Goal: Task Accomplishment & Management: Use online tool/utility

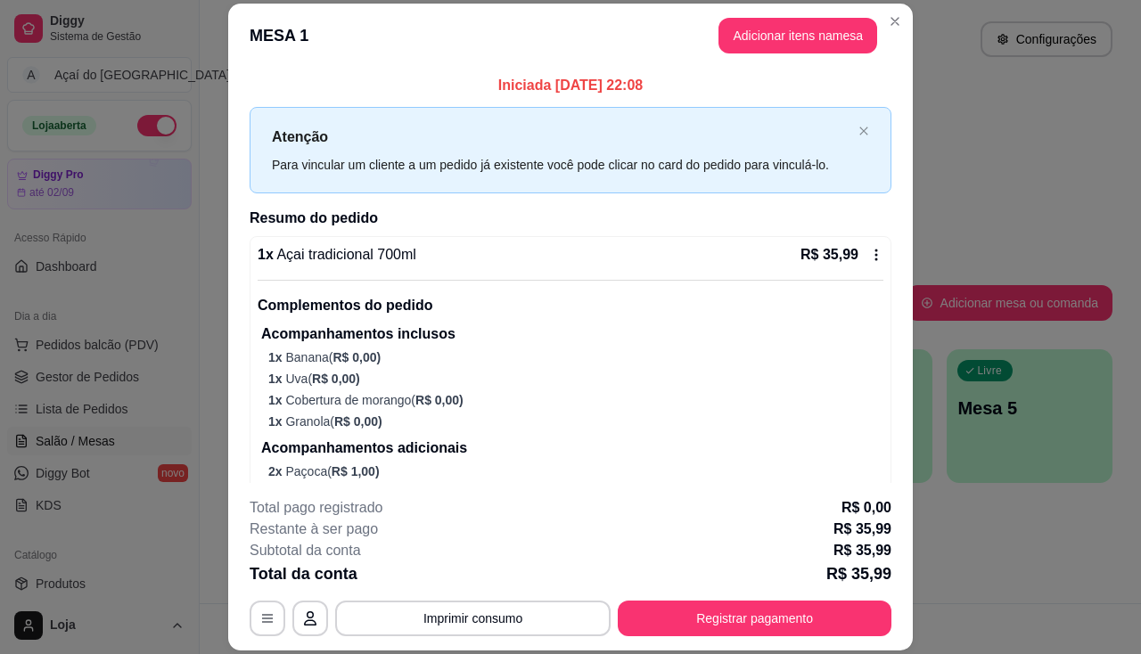
scroll to position [79, 0]
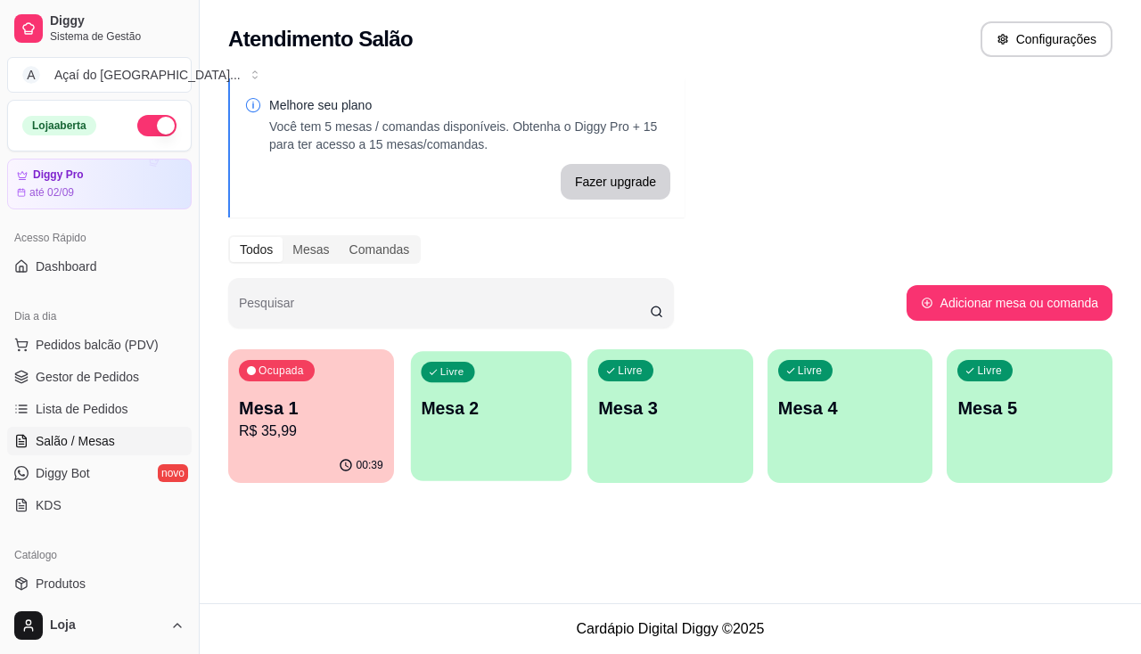
click at [472, 421] on div "Livre Mesa 2" at bounding box center [490, 405] width 160 height 109
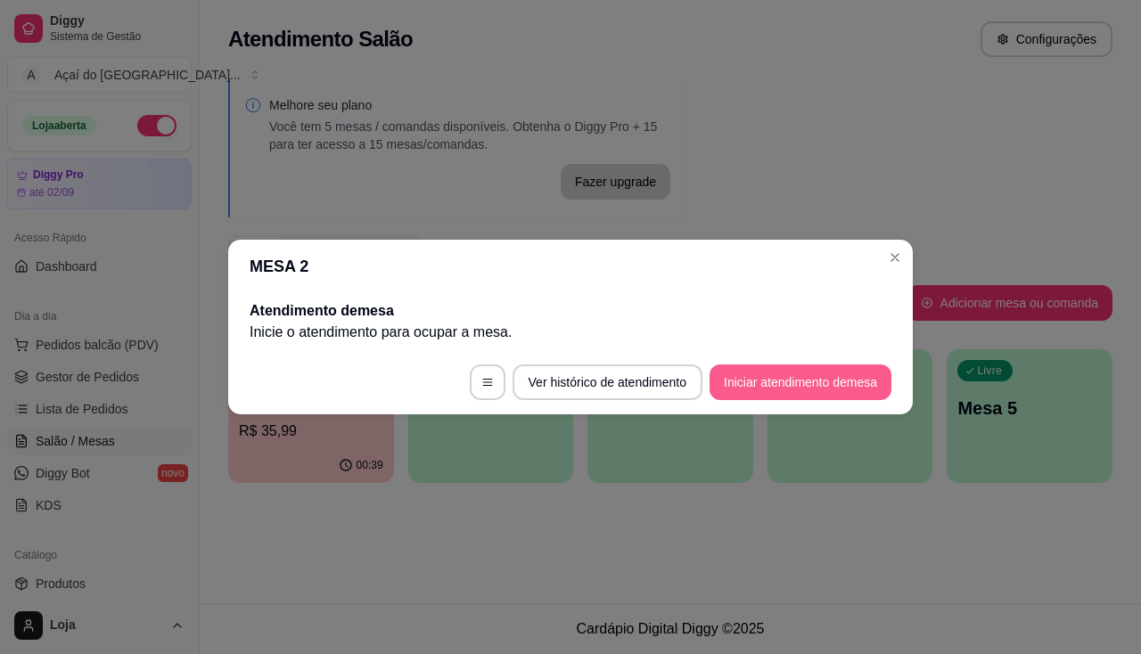
click at [767, 384] on button "Iniciar atendimento de mesa" at bounding box center [800, 383] width 182 height 36
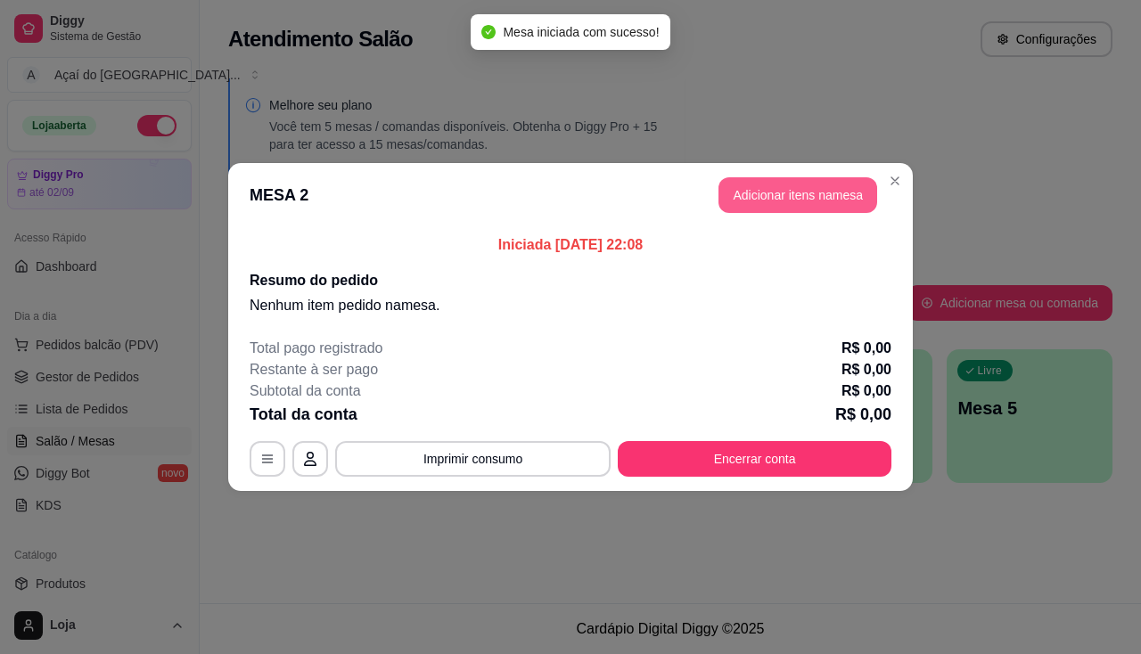
click at [837, 198] on button "Adicionar itens na mesa" at bounding box center [797, 195] width 159 height 36
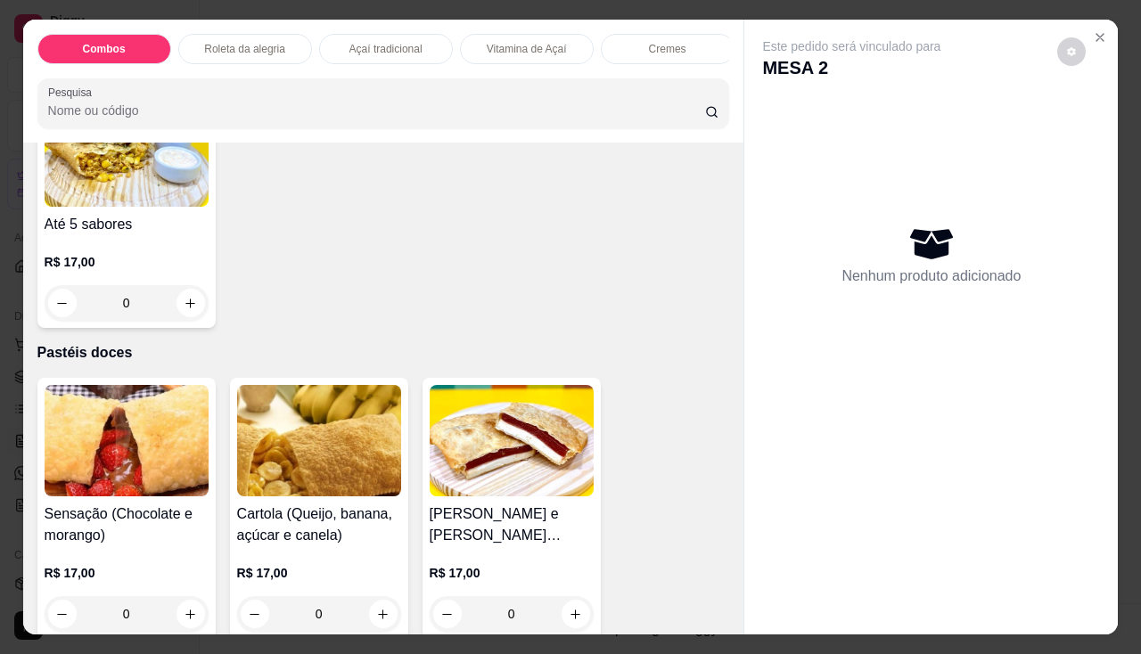
scroll to position [4011, 0]
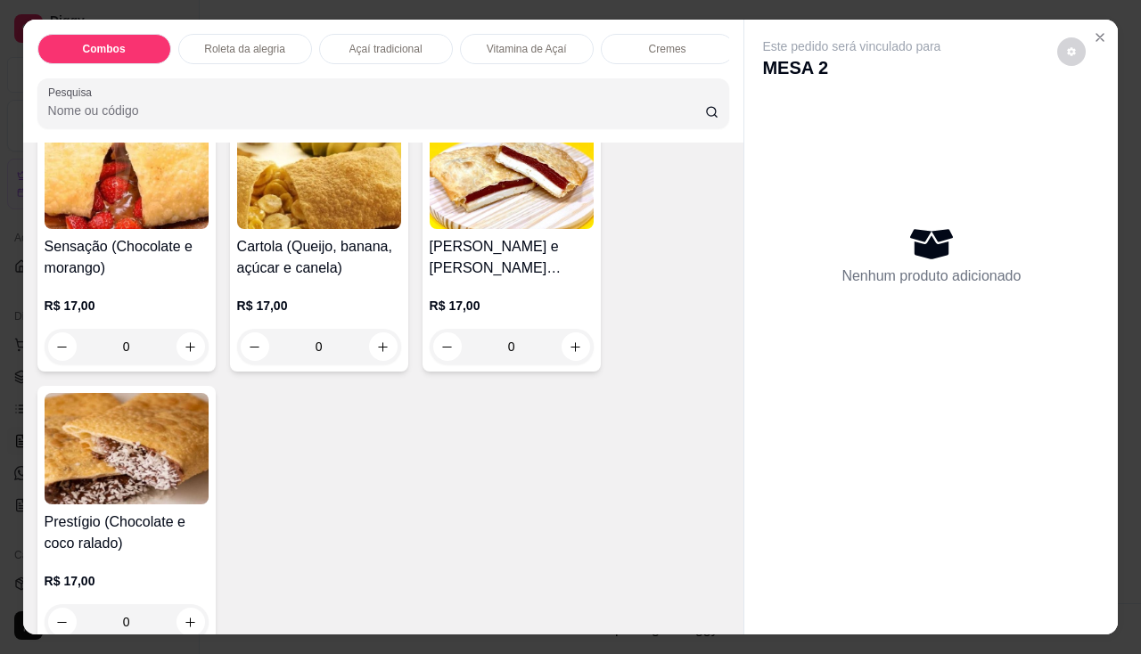
click at [160, 288] on div "R$ 17,00 0" at bounding box center [127, 322] width 164 height 86
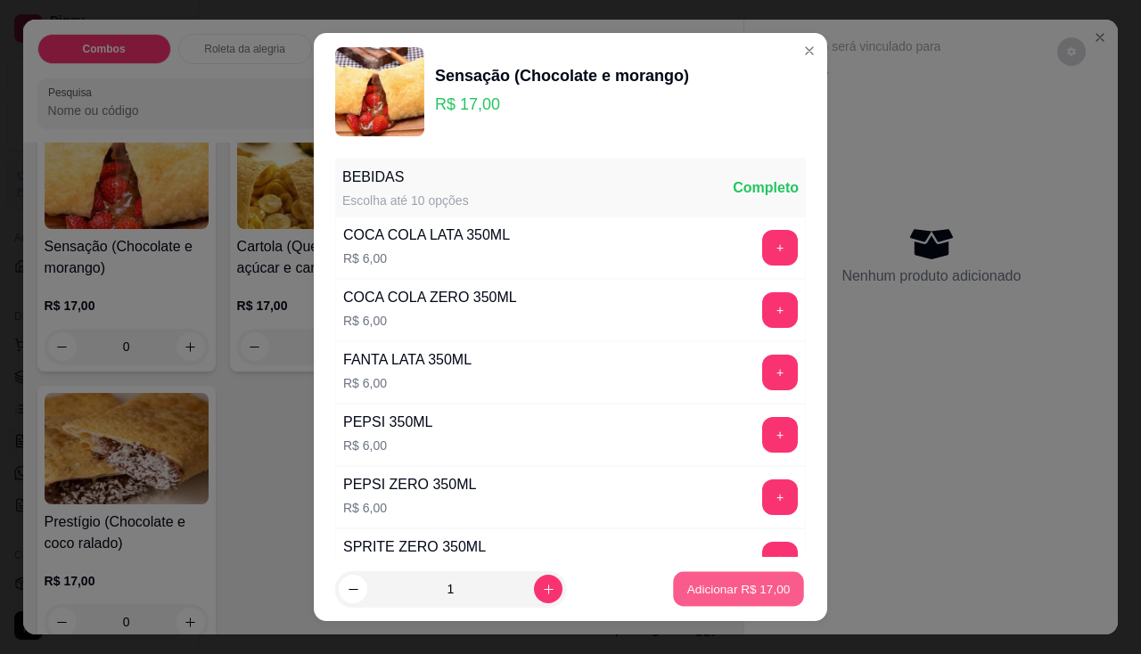
click at [734, 593] on p "Adicionar R$ 17,00" at bounding box center [738, 589] width 103 height 17
type input "1"
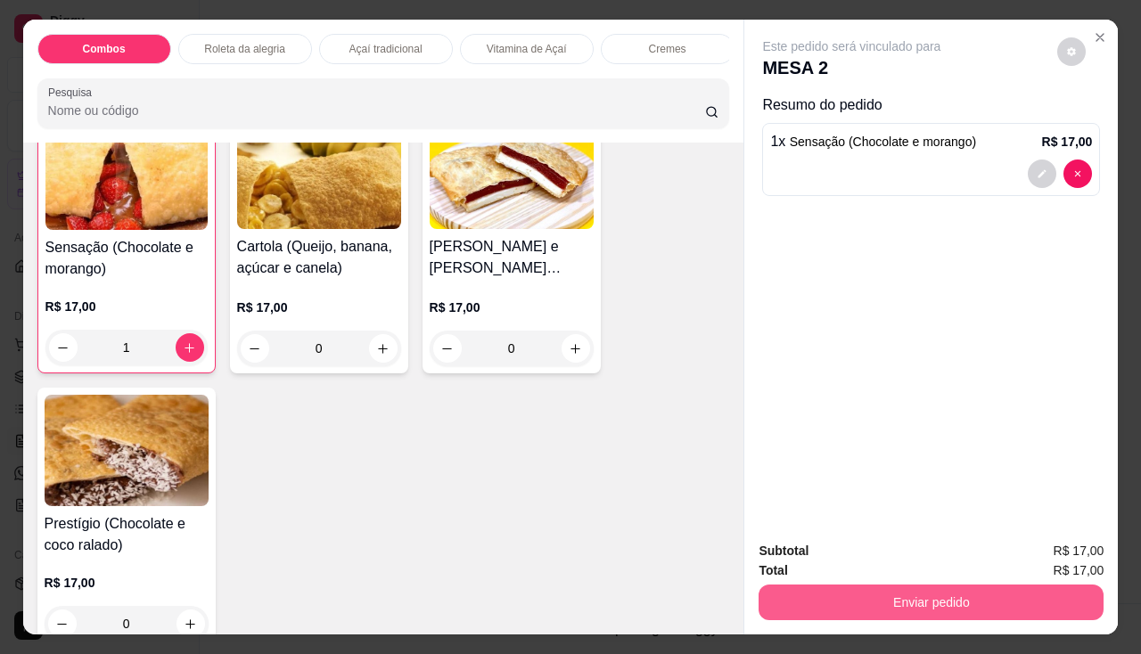
scroll to position [4012, 0]
click at [792, 603] on button "Enviar pedido" at bounding box center [930, 603] width 345 height 36
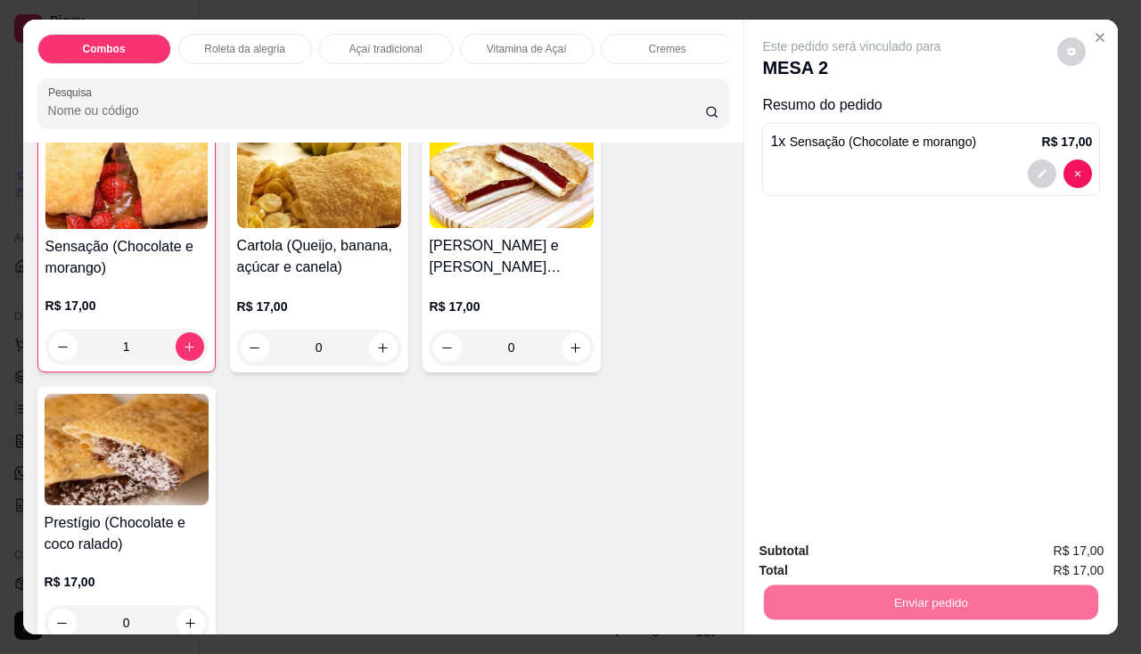
click at [816, 545] on button "Não registrar e enviar pedido" at bounding box center [872, 553] width 185 height 34
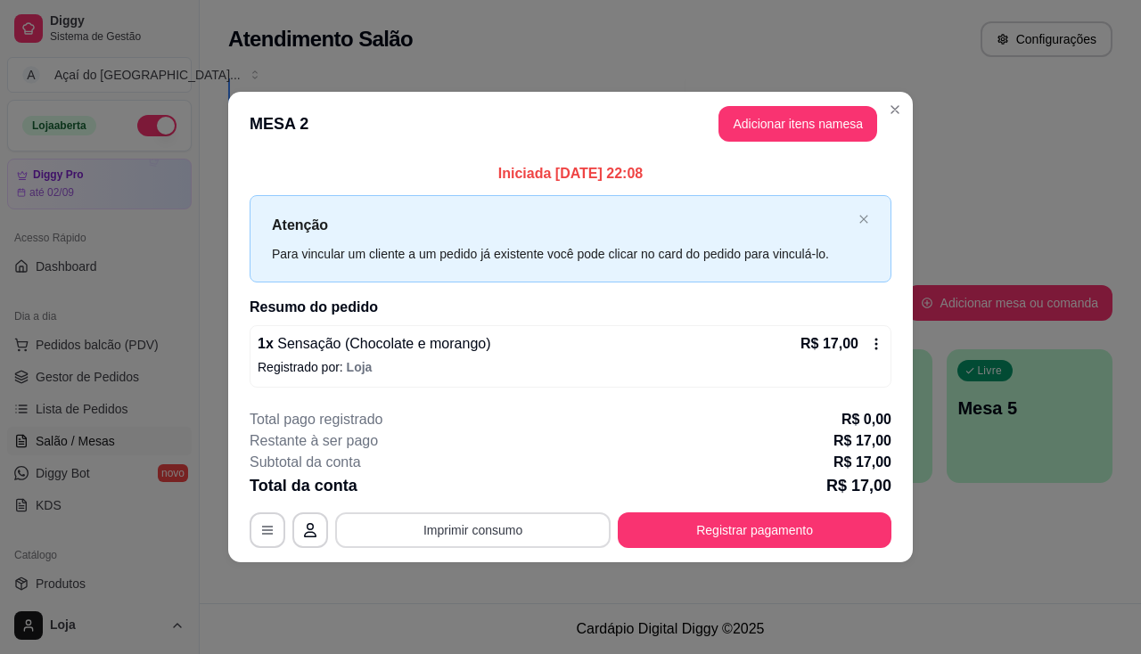
click at [462, 529] on button "Imprimir consumo" at bounding box center [472, 530] width 275 height 36
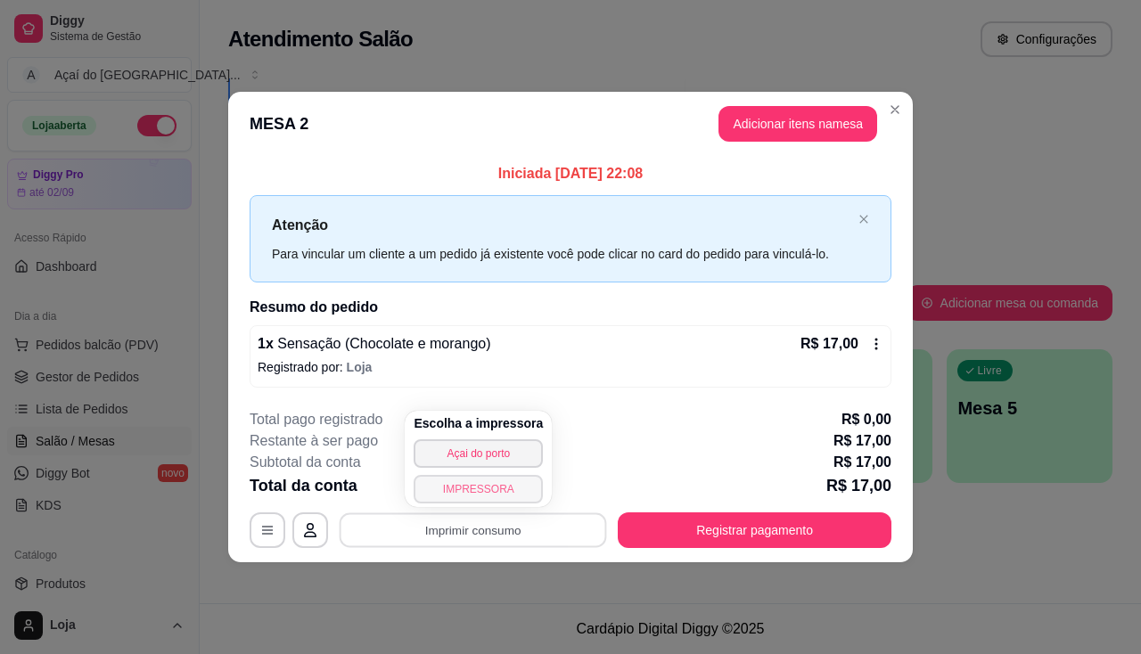
click at [487, 498] on button "IMPRESSORA" at bounding box center [478, 489] width 129 height 29
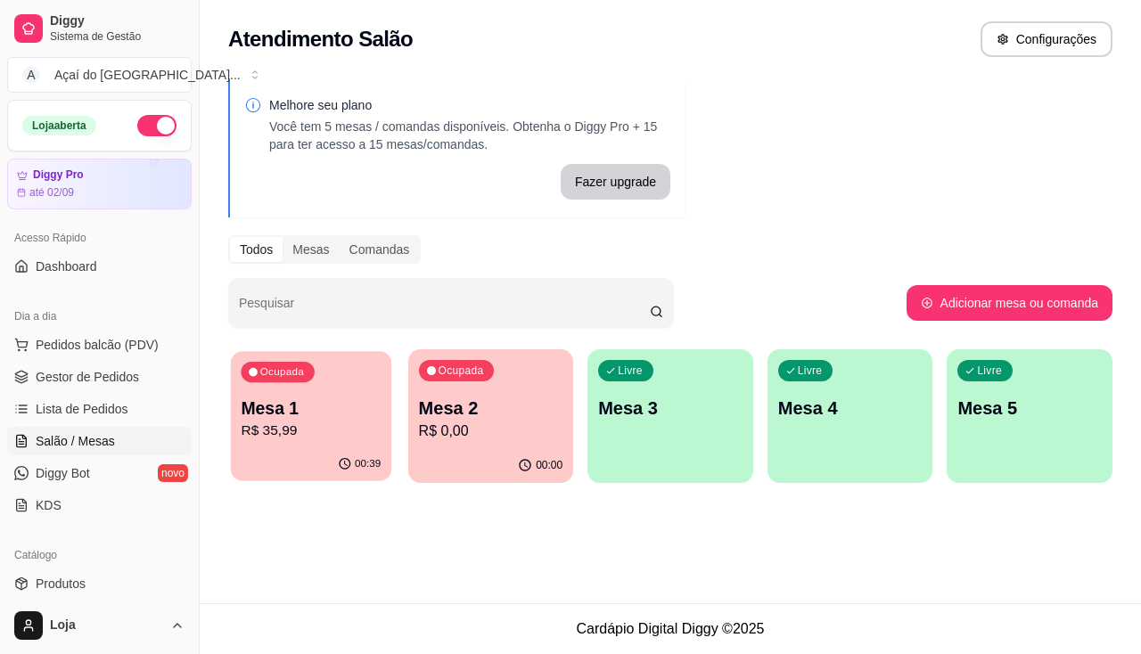
click at [287, 443] on div "Ocupada Mesa 1 R$ 35,99" at bounding box center [311, 399] width 160 height 96
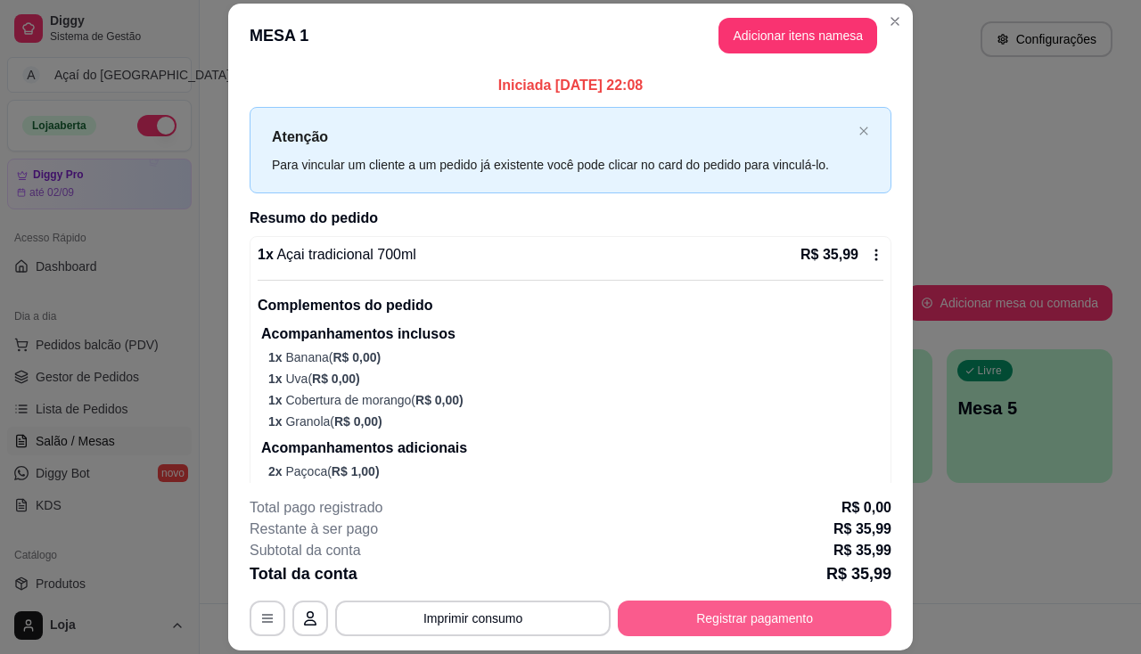
click at [787, 607] on button "Registrar pagamento" at bounding box center [755, 619] width 274 height 36
click at [686, 623] on button "Registrar pagamento" at bounding box center [755, 619] width 274 height 36
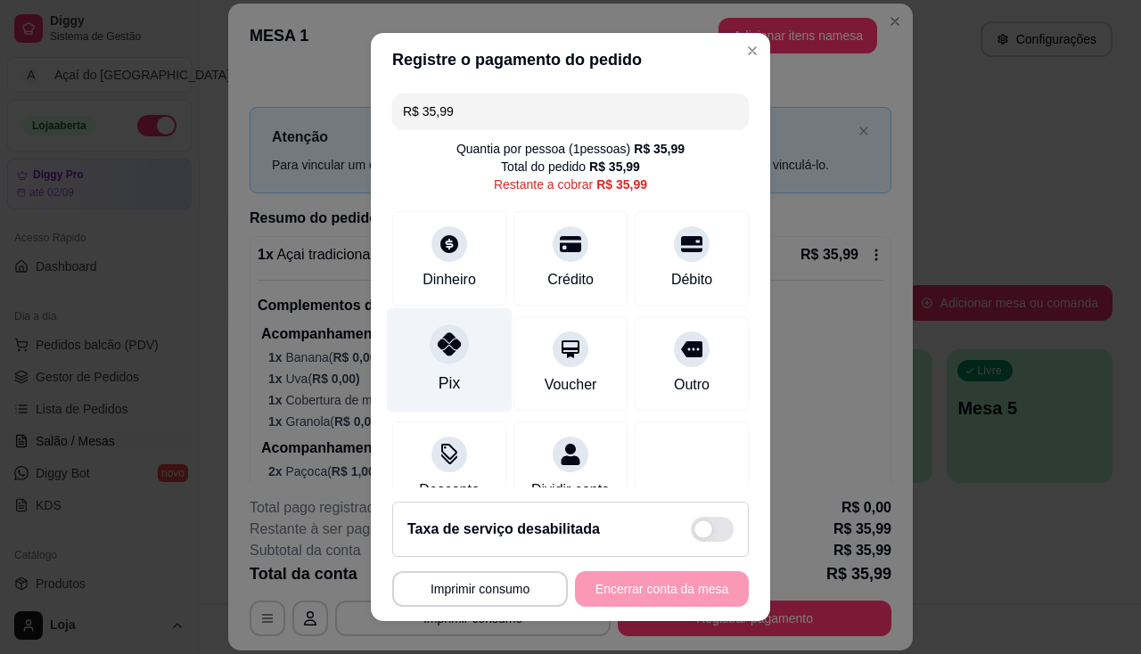
click at [438, 353] on icon at bounding box center [449, 343] width 23 height 23
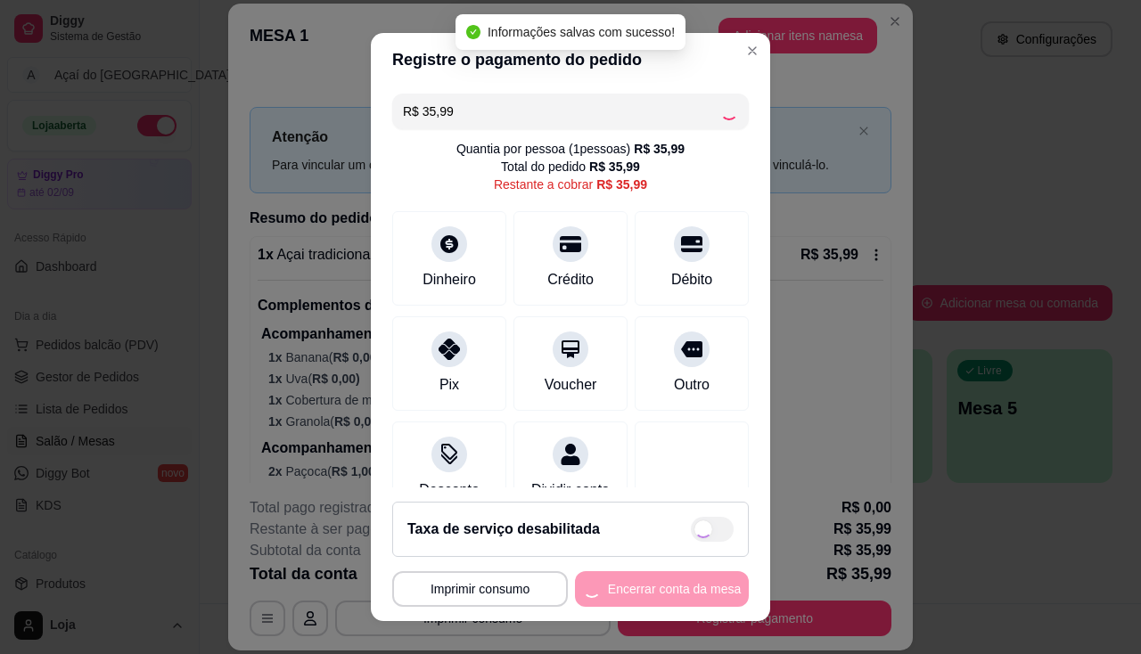
type input "R$ 0,00"
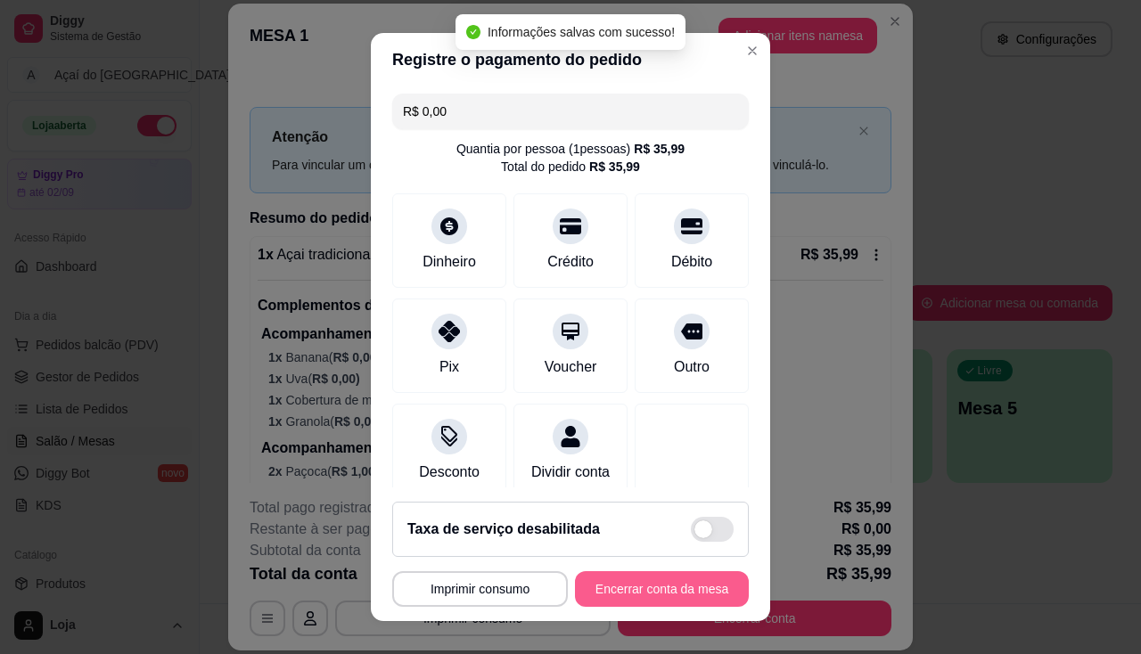
click at [679, 578] on button "Encerrar conta da mesa" at bounding box center [662, 589] width 174 height 36
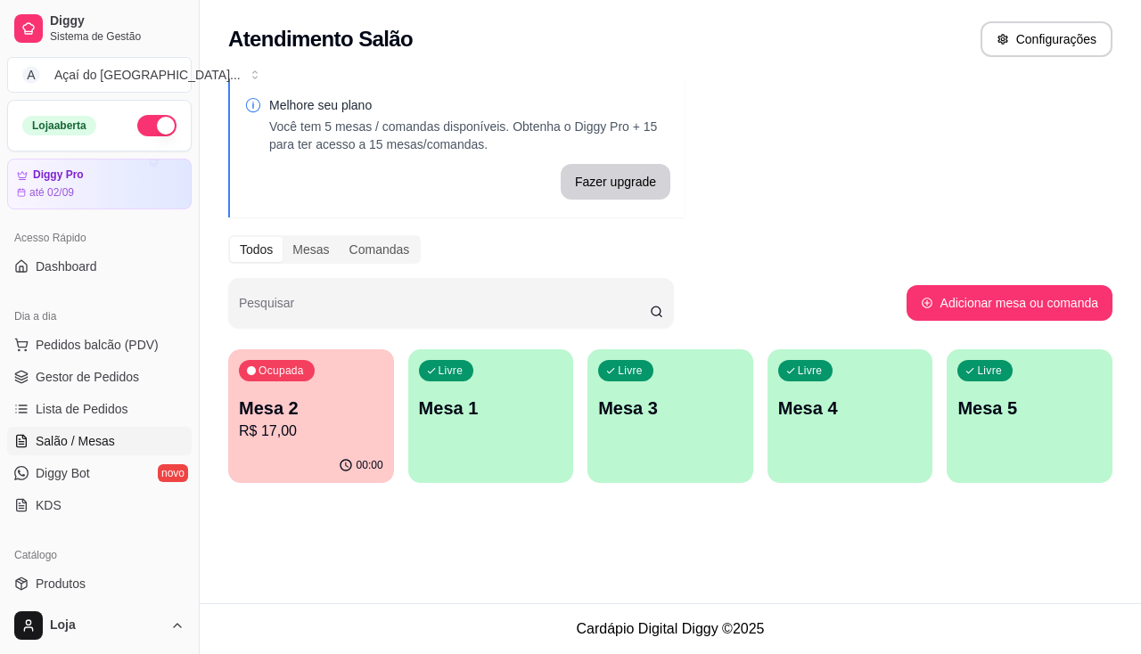
click at [312, 419] on p "Mesa 2" at bounding box center [311, 408] width 144 height 25
click at [77, 402] on span "Lista de Pedidos" at bounding box center [82, 409] width 93 height 18
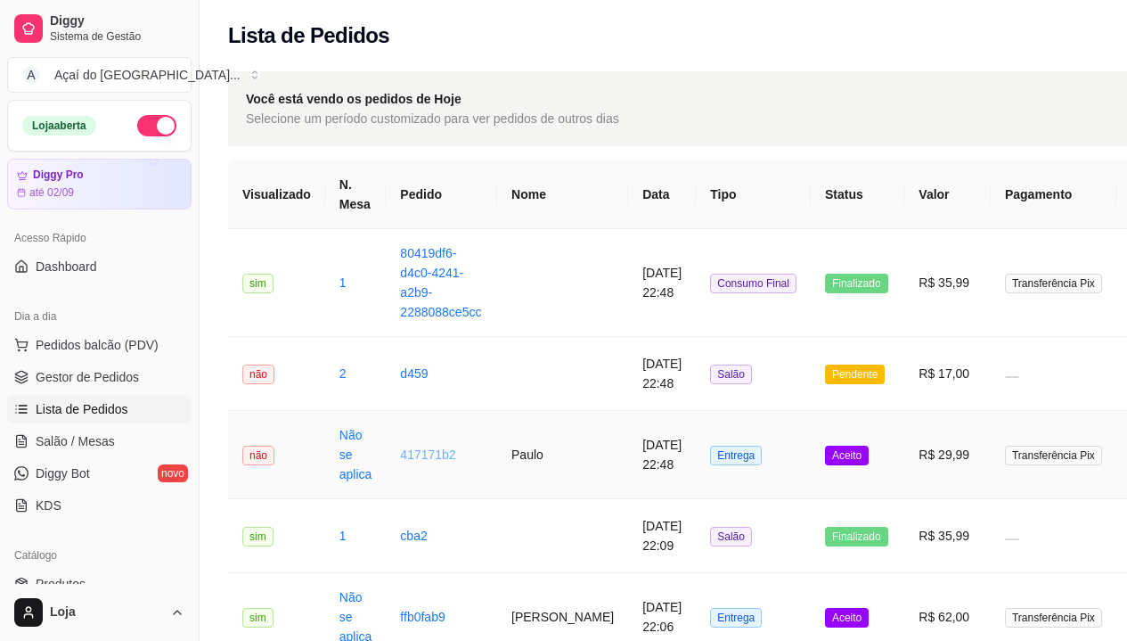
click at [400, 453] on link "417171b2" at bounding box center [427, 454] width 55 height 14
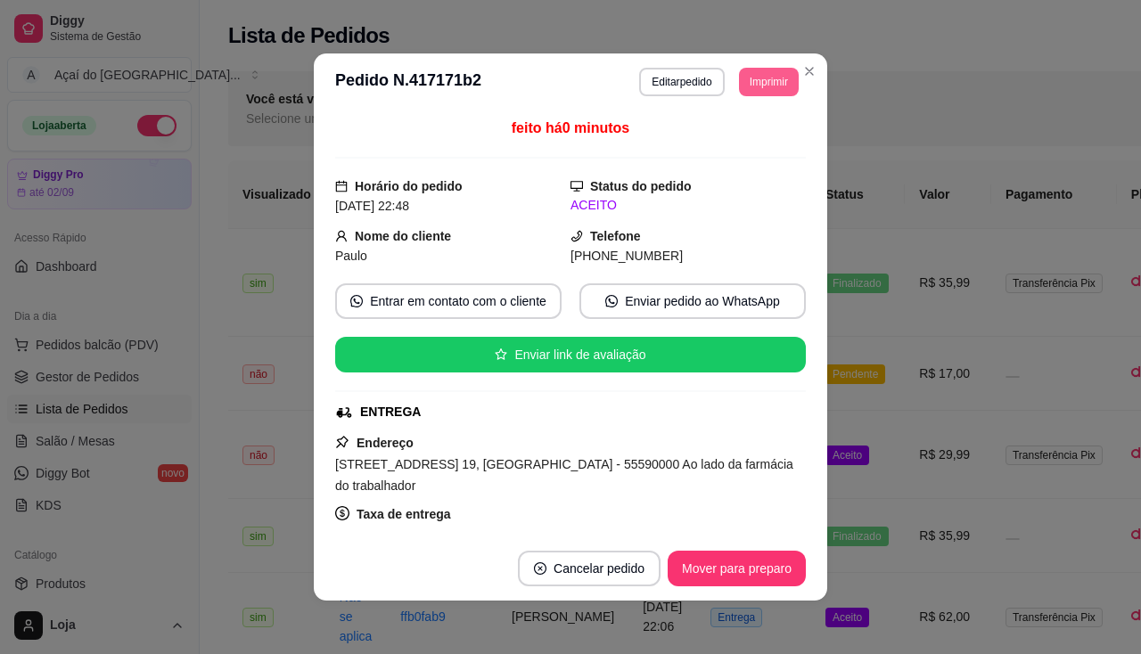
click at [782, 93] on button "Imprimir" at bounding box center [769, 82] width 60 height 29
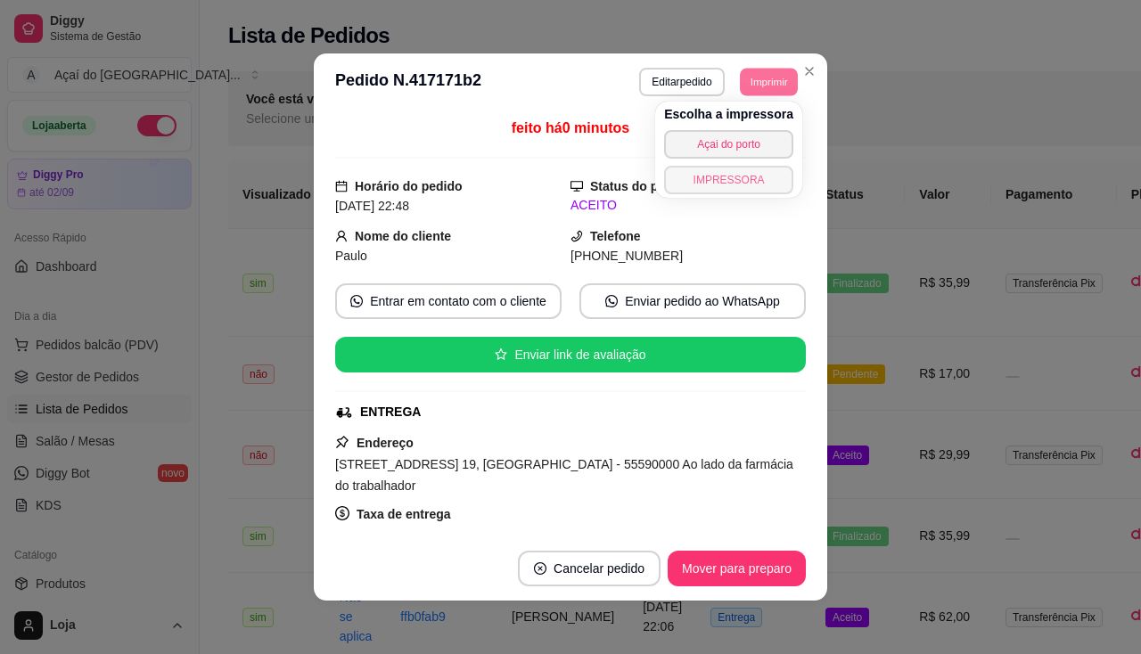
click at [775, 177] on button "IMPRESSORA" at bounding box center [728, 180] width 129 height 29
